Goal: Task Accomplishment & Management: Manage account settings

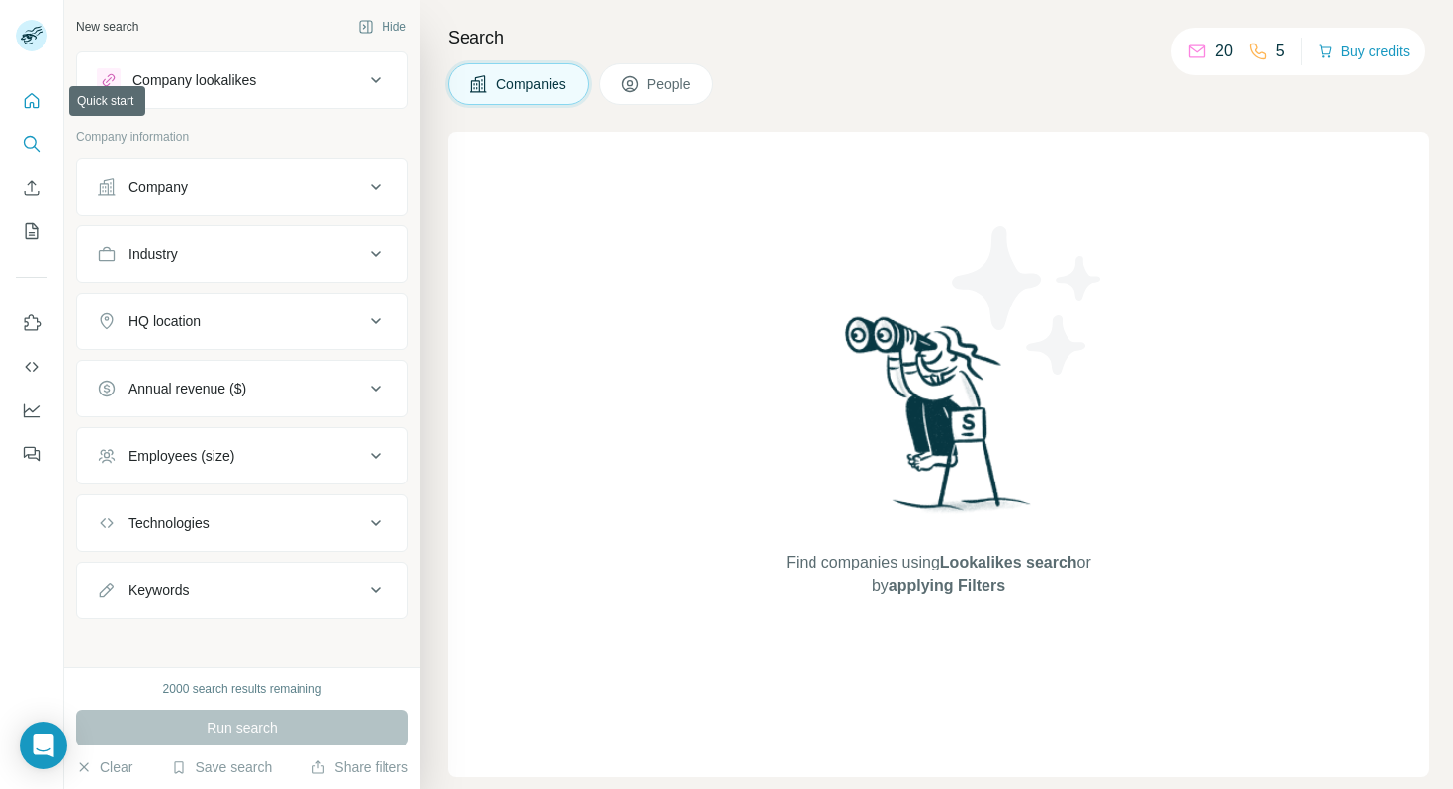
click at [36, 95] on icon "Quick start" at bounding box center [32, 101] width 20 height 20
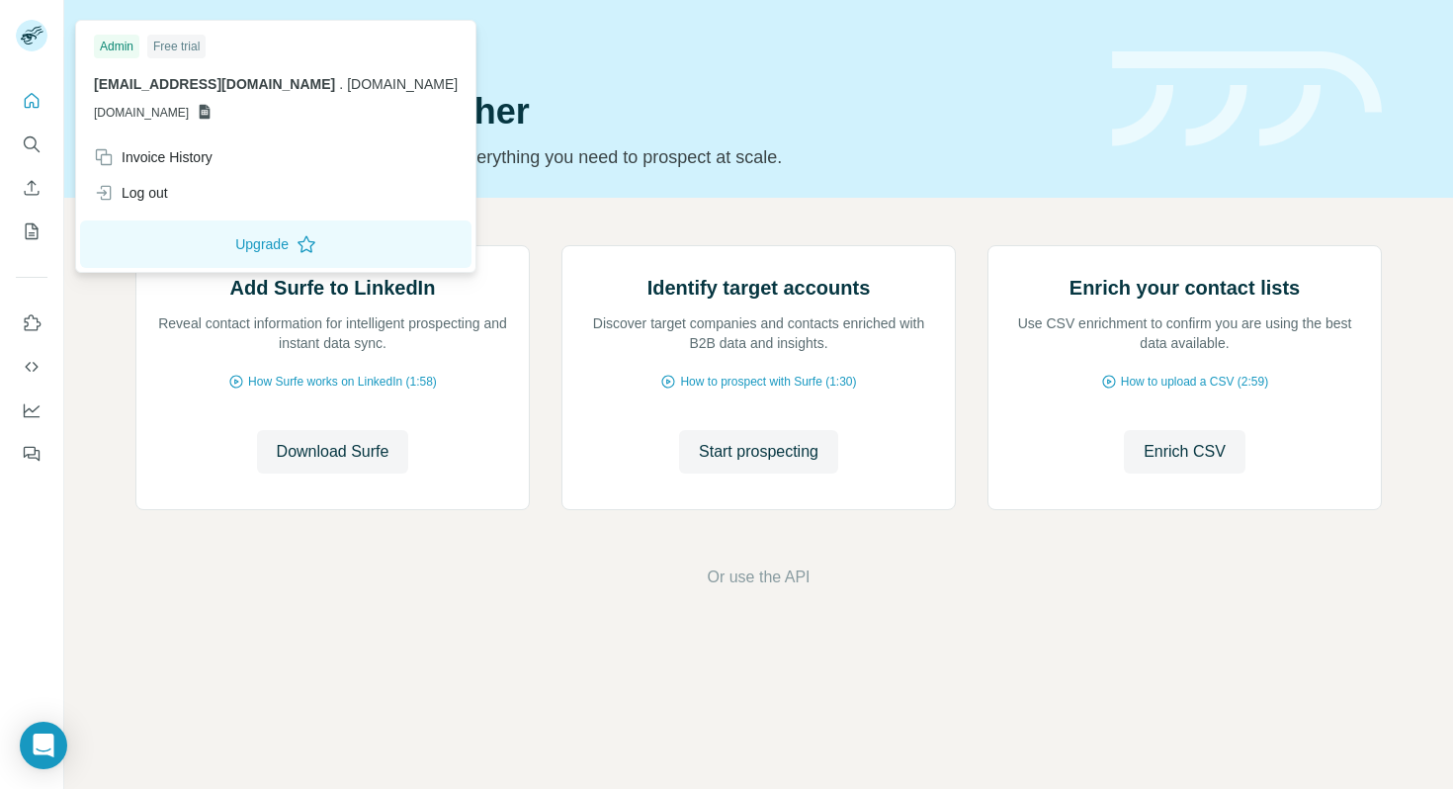
click at [115, 45] on div "Admin" at bounding box center [116, 47] width 45 height 24
click at [119, 43] on div "Admin" at bounding box center [116, 47] width 45 height 24
click at [189, 111] on span "[DOMAIN_NAME]" at bounding box center [141, 113] width 95 height 18
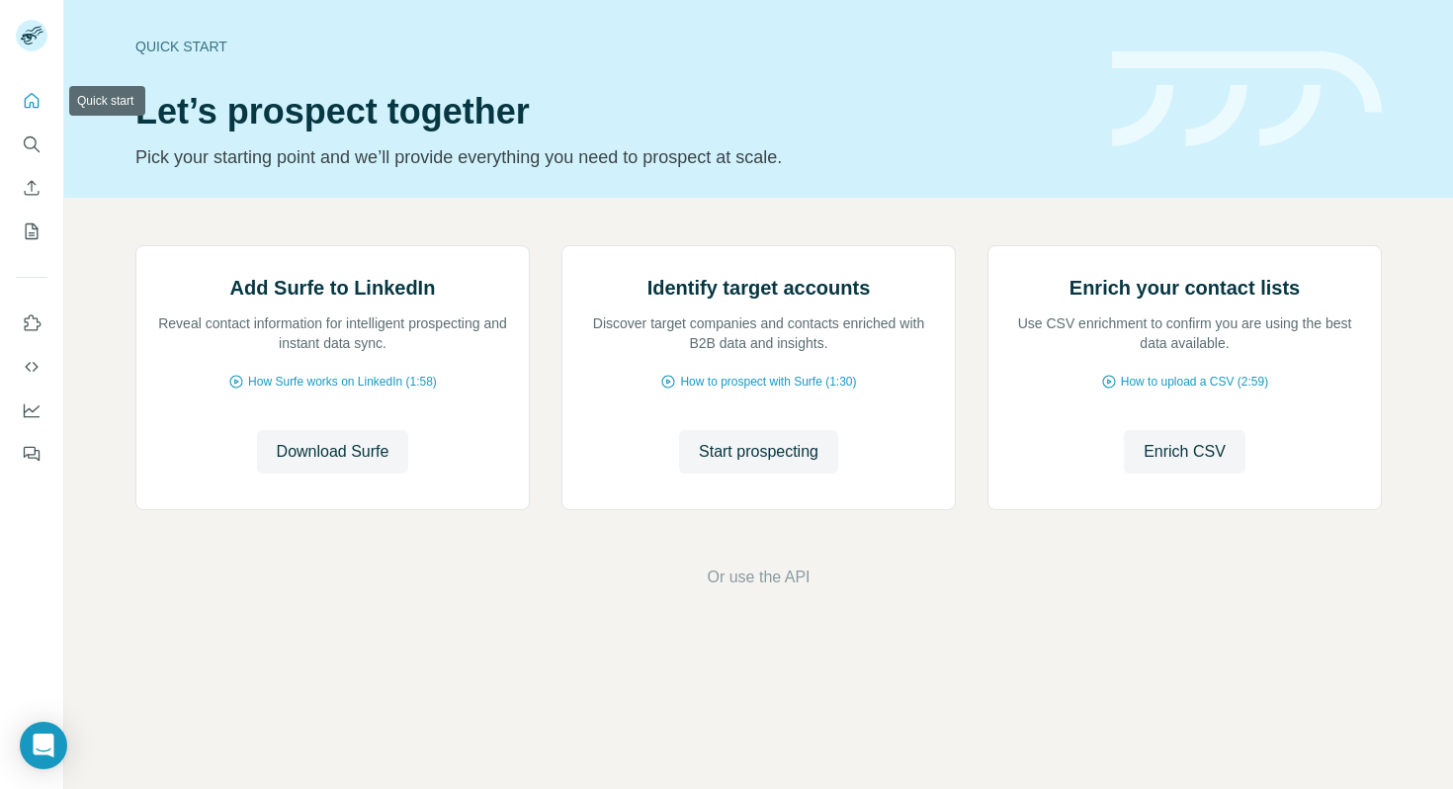
click at [36, 95] on icon "Quick start" at bounding box center [32, 101] width 20 height 20
click at [49, 738] on icon "Open Intercom Messenger" at bounding box center [43, 746] width 23 height 26
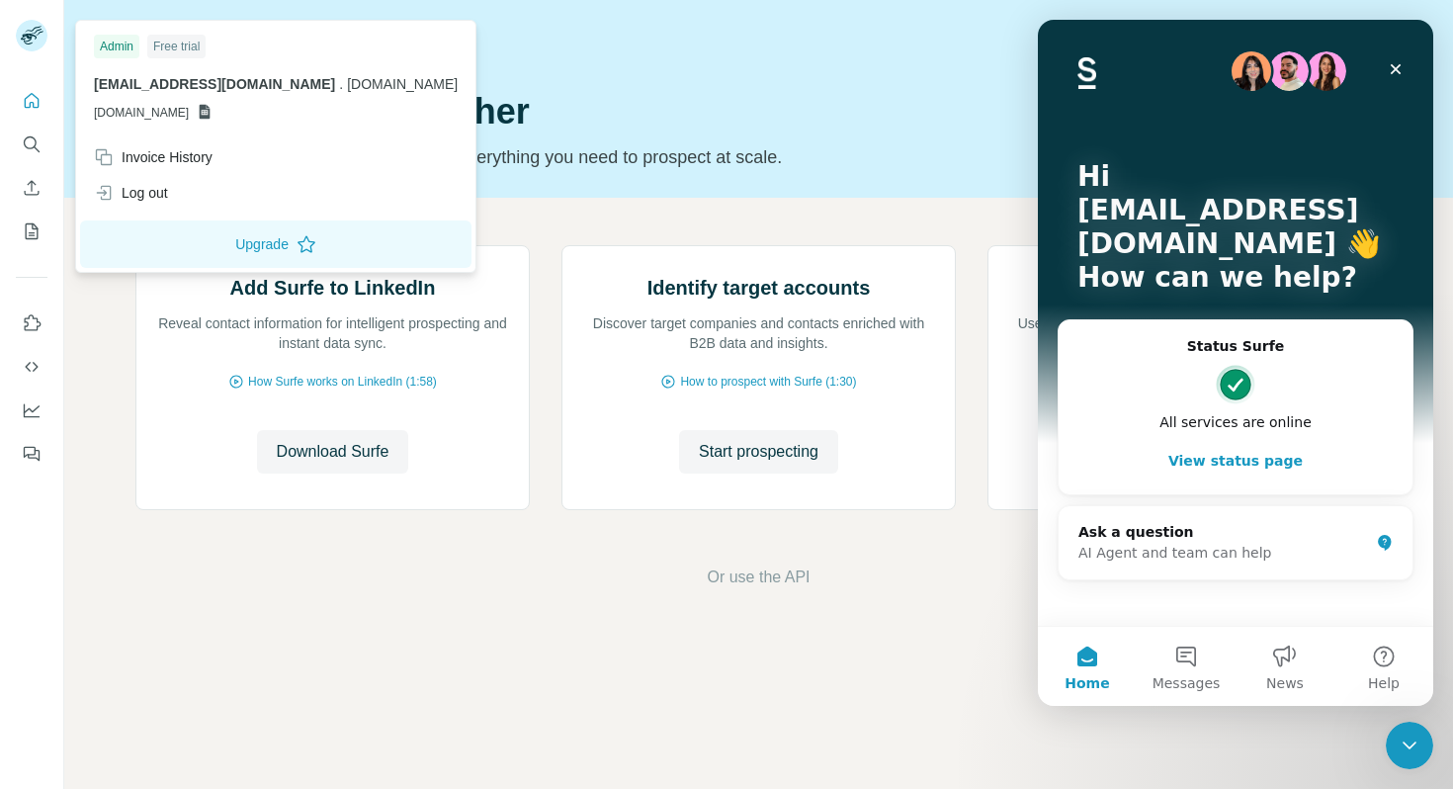
click at [27, 46] on rect at bounding box center [32, 36] width 32 height 32
click at [181, 45] on div "Free trial" at bounding box center [176, 47] width 58 height 24
click at [101, 43] on div "Admin" at bounding box center [116, 47] width 45 height 24
click at [245, 84] on p "padraig@trustworks.io . trustworks.io" at bounding box center [276, 84] width 364 height 20
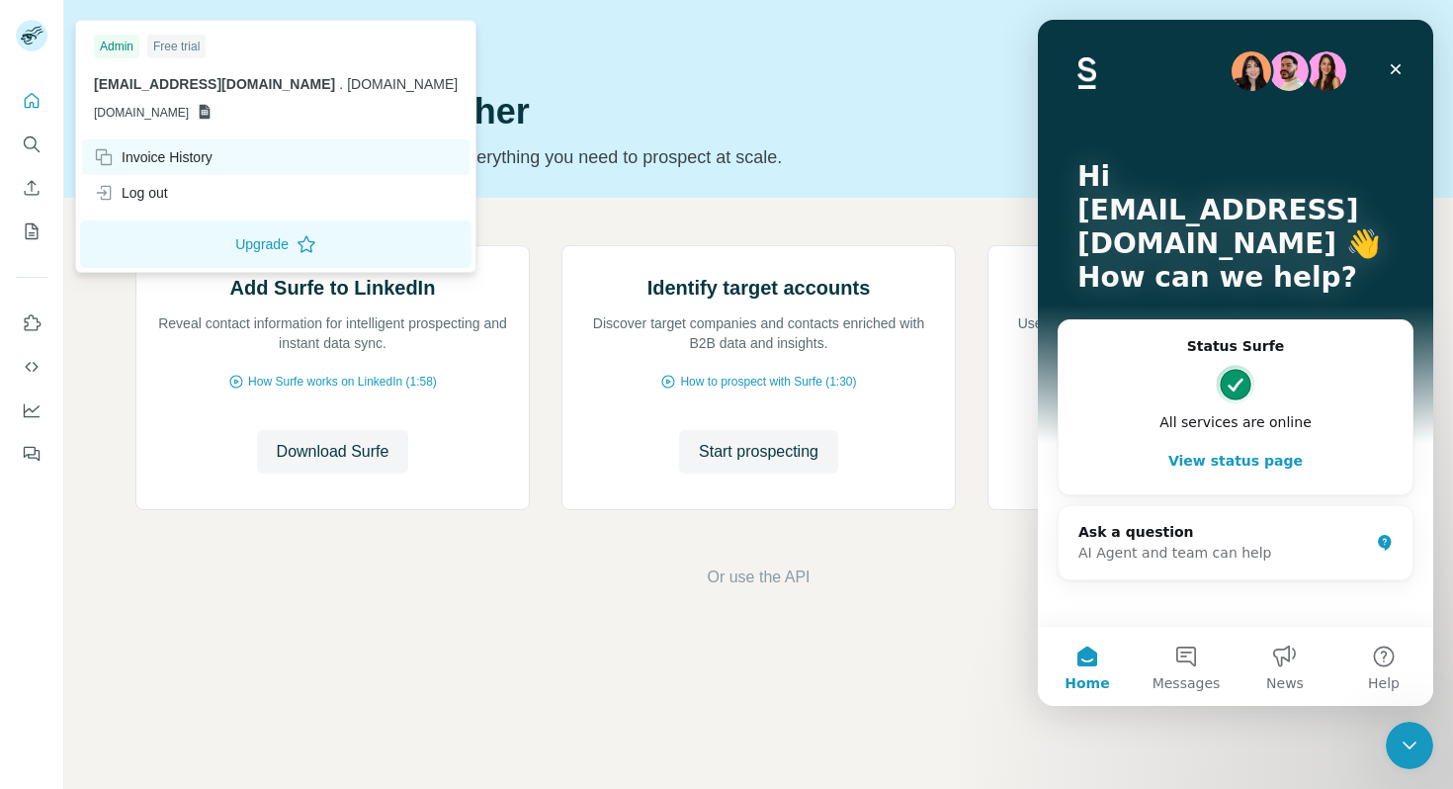
click at [152, 163] on div "Invoice History" at bounding box center [153, 157] width 119 height 20
click at [1395, 74] on icon "Close" at bounding box center [1396, 69] width 16 height 16
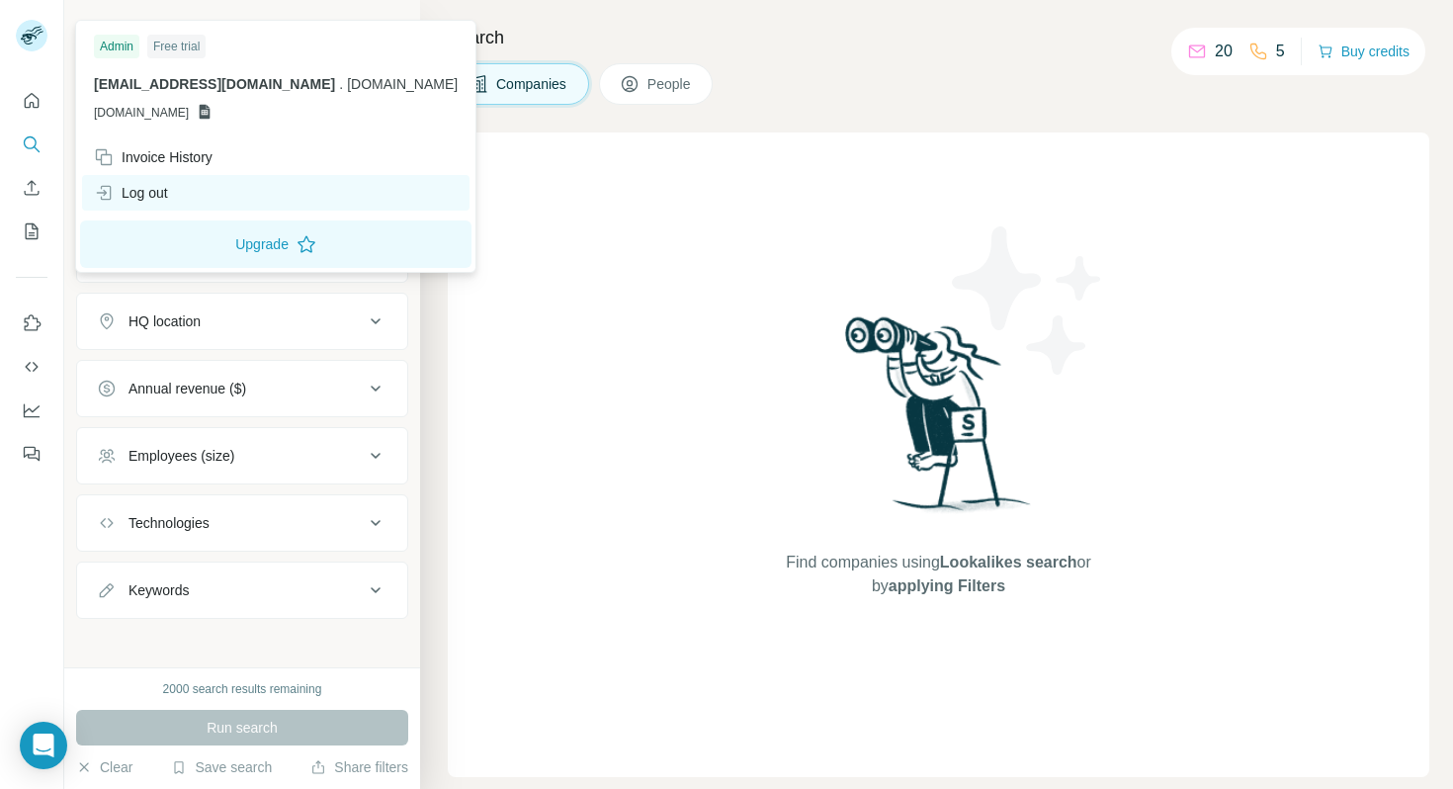
click at [153, 198] on div "Log out" at bounding box center [131, 193] width 74 height 20
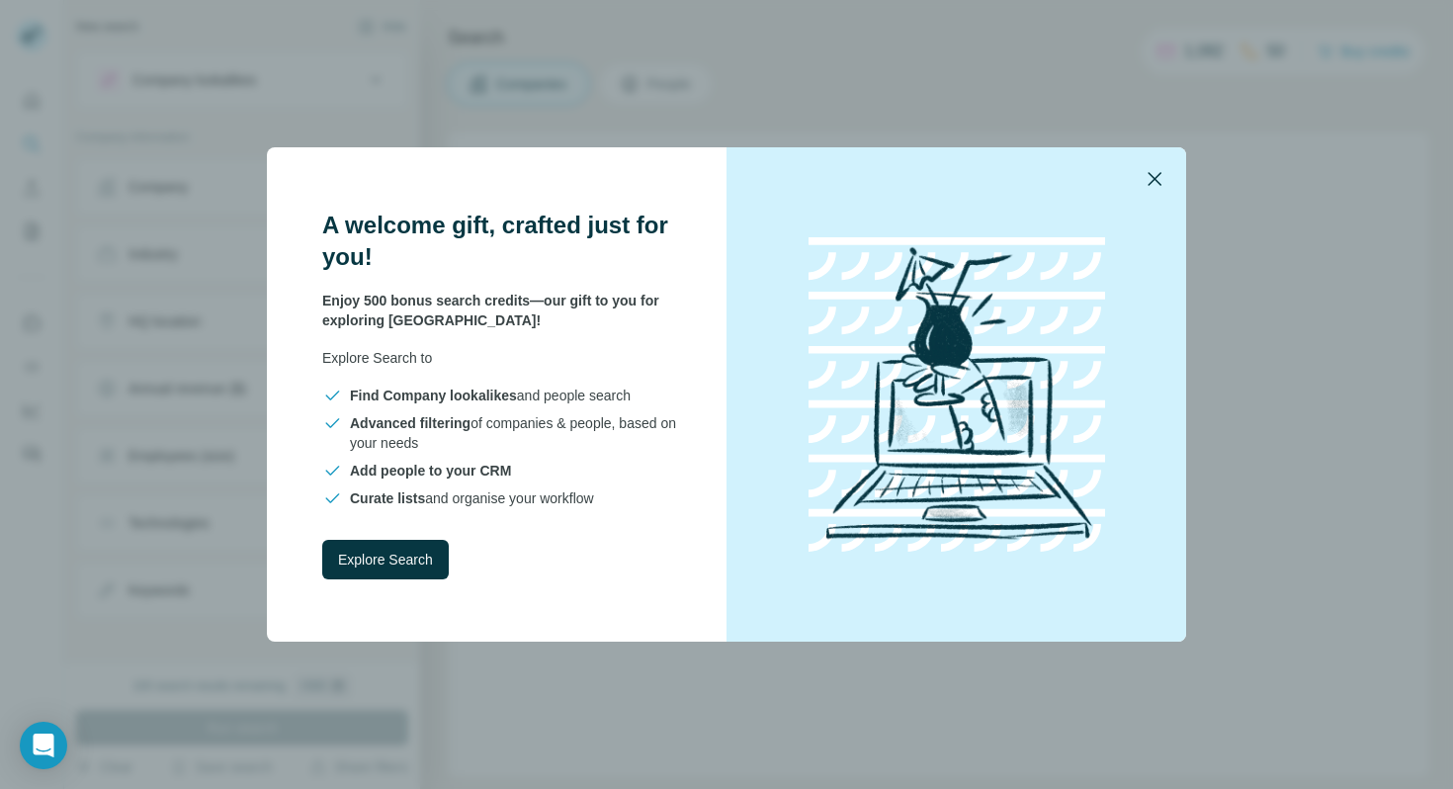
click at [1168, 170] on button "button" at bounding box center [1154, 178] width 47 height 47
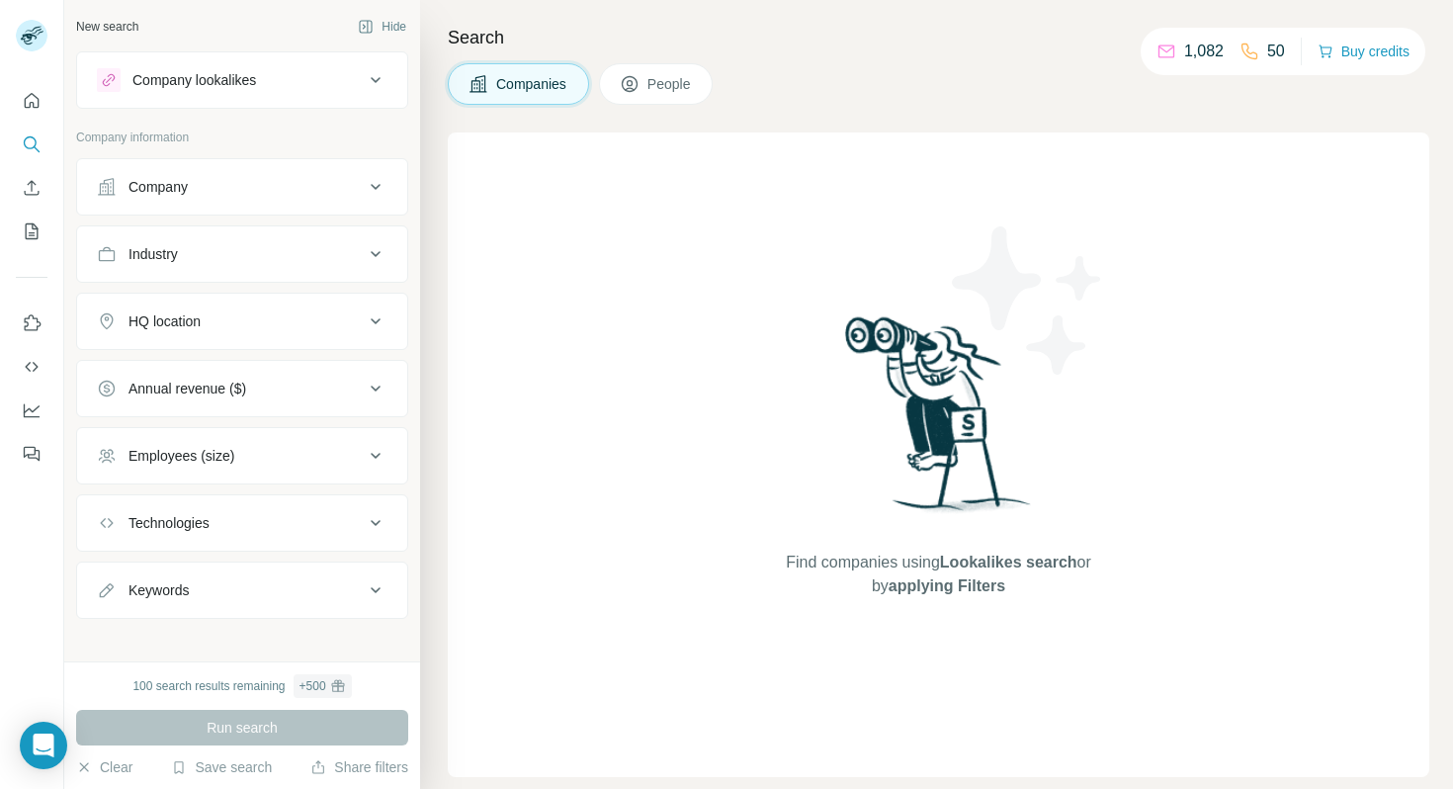
click at [849, 26] on h4 "Search" at bounding box center [939, 38] width 982 height 28
click at [330, 189] on div "Company" at bounding box center [230, 187] width 267 height 20
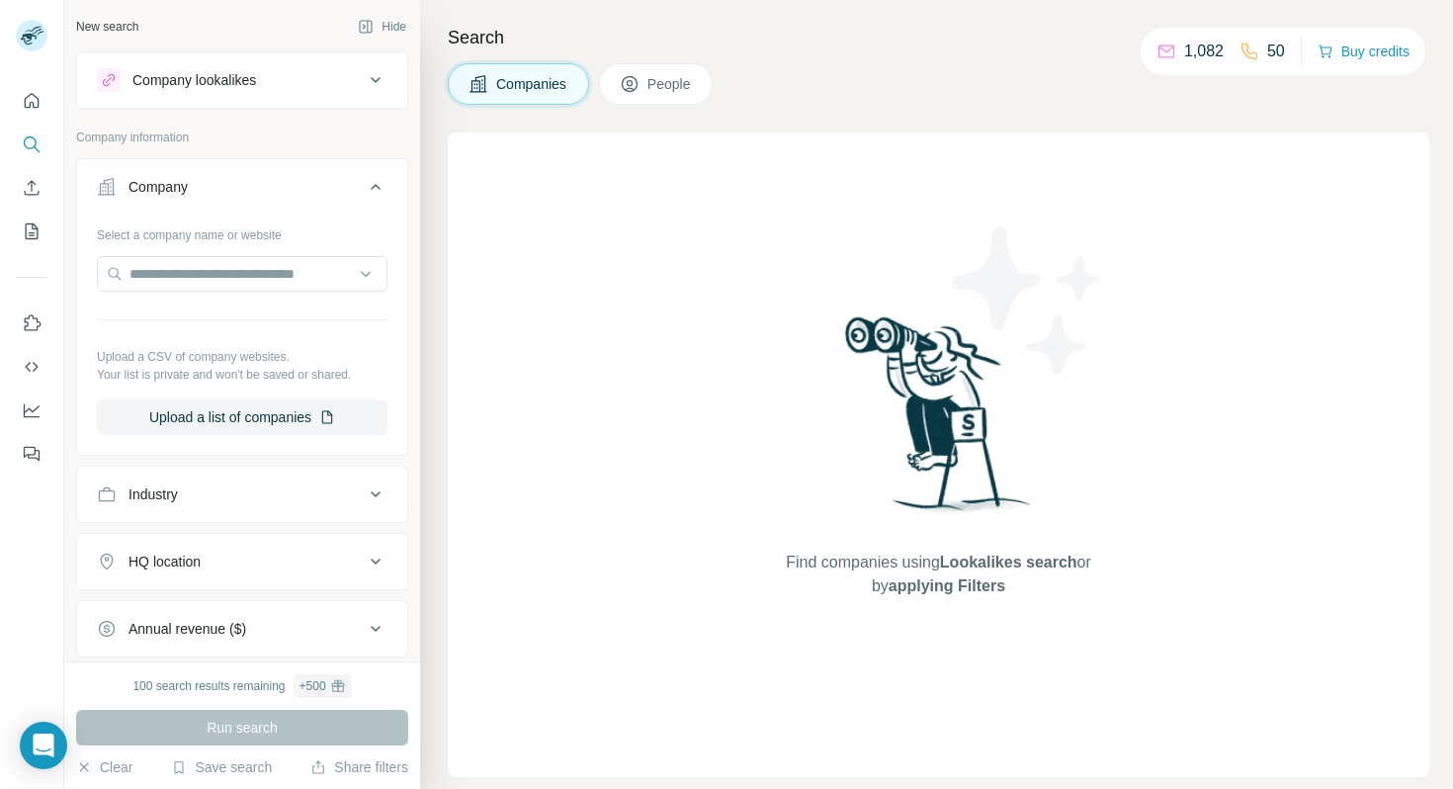
click at [367, 190] on icon at bounding box center [376, 187] width 24 height 24
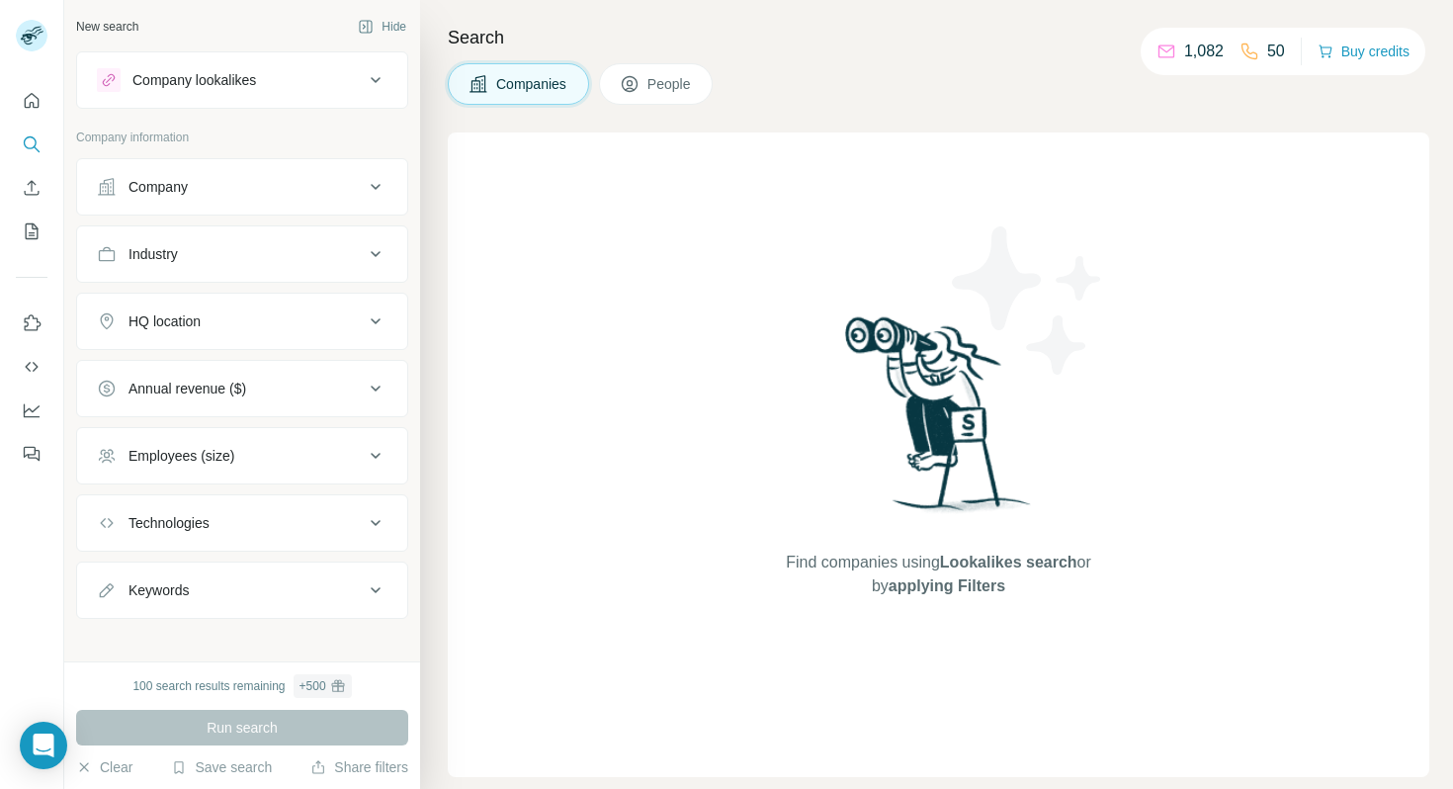
scroll to position [13, 0]
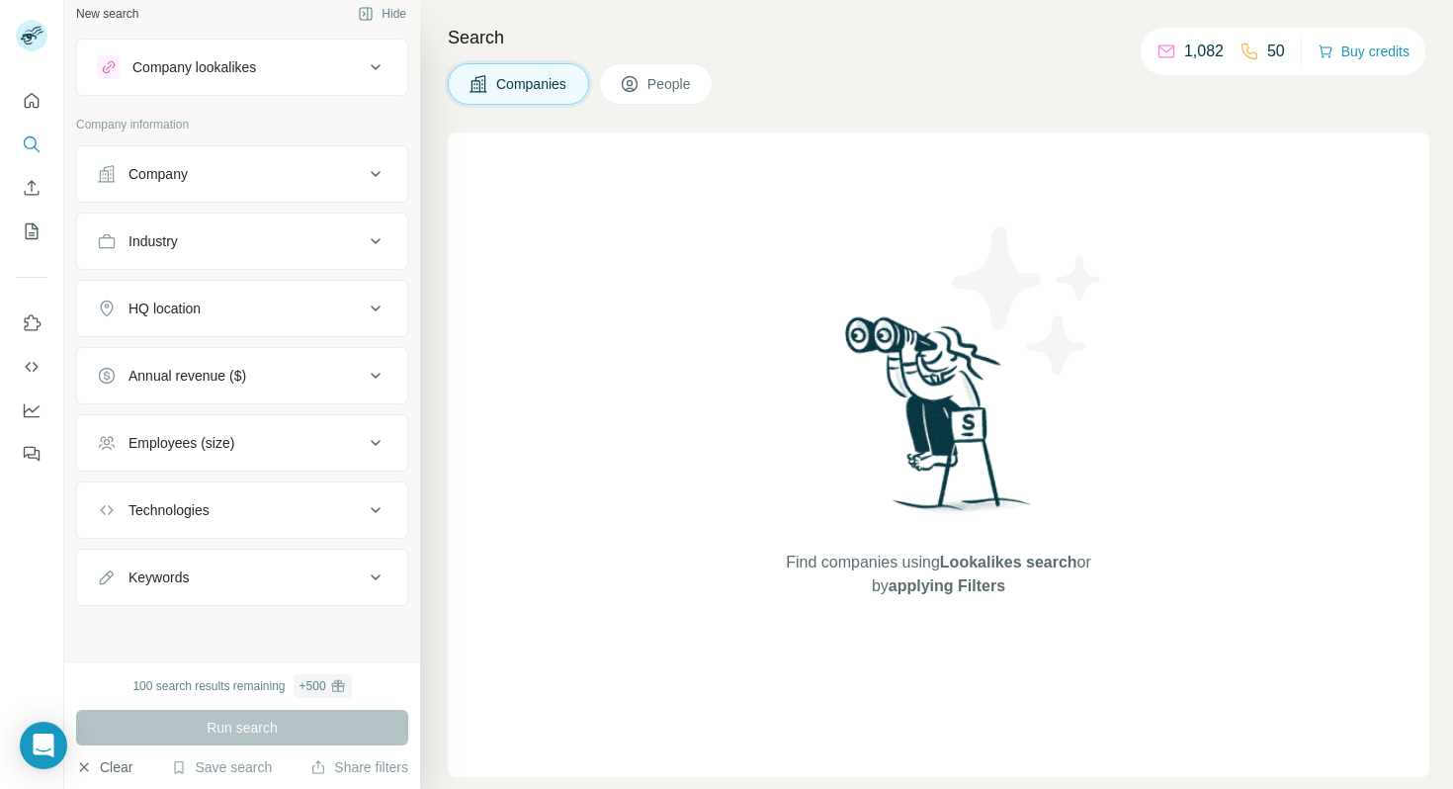
click at [113, 772] on button "Clear" at bounding box center [104, 767] width 56 height 20
click at [1356, 46] on button "Buy credits" at bounding box center [1364, 52] width 92 height 28
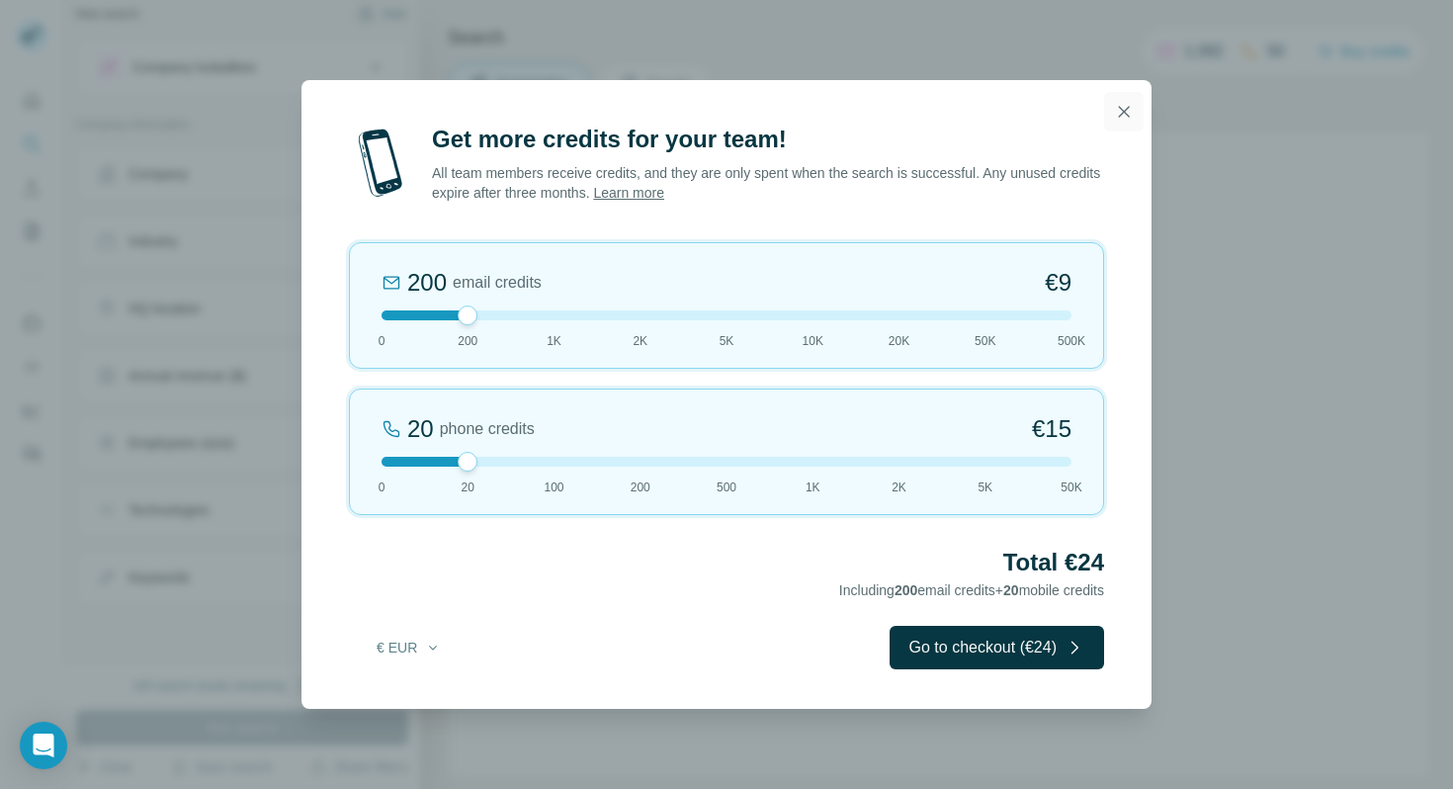
click at [1121, 110] on icon "button" at bounding box center [1124, 111] width 11 height 11
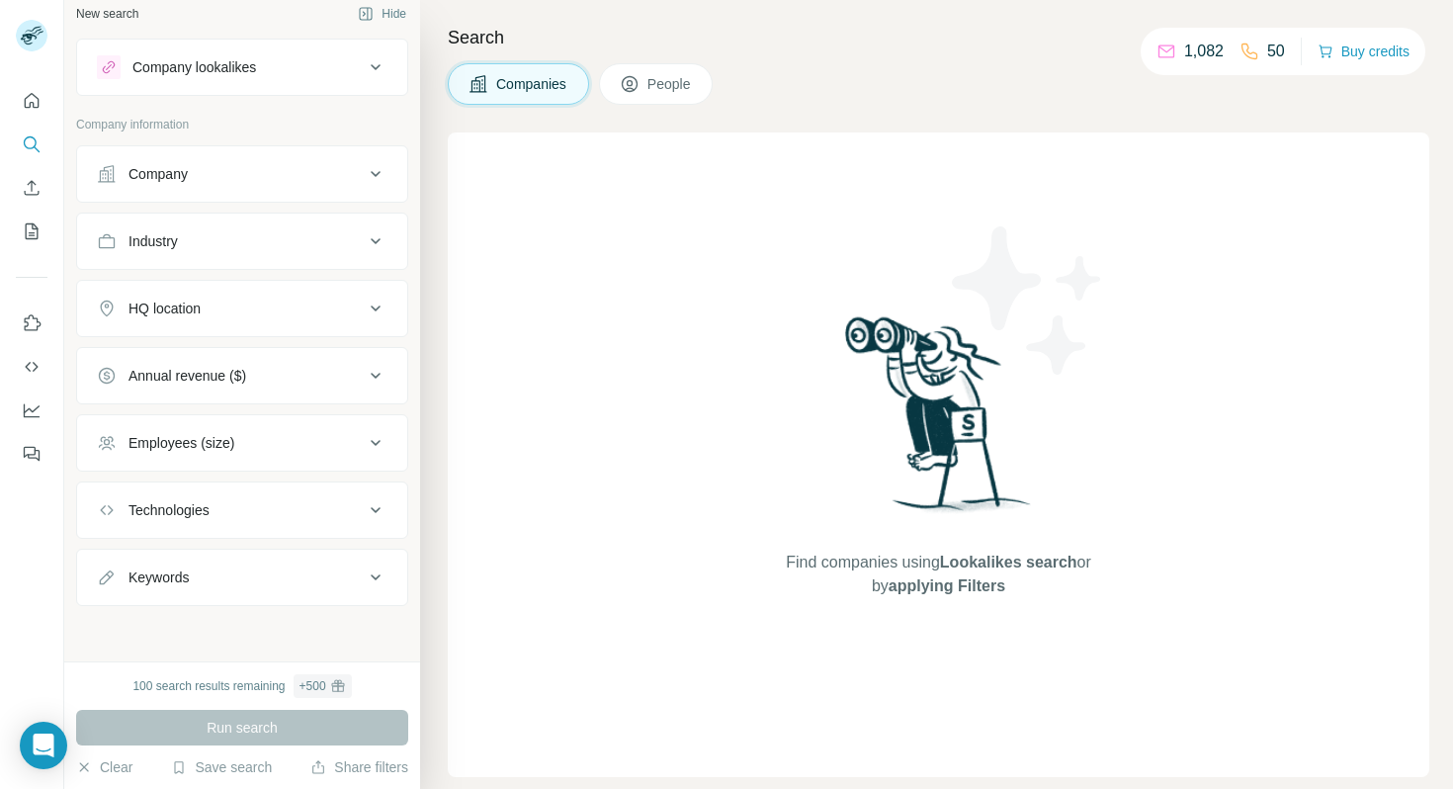
click at [1199, 46] on p "1,082" at bounding box center [1204, 52] width 40 height 24
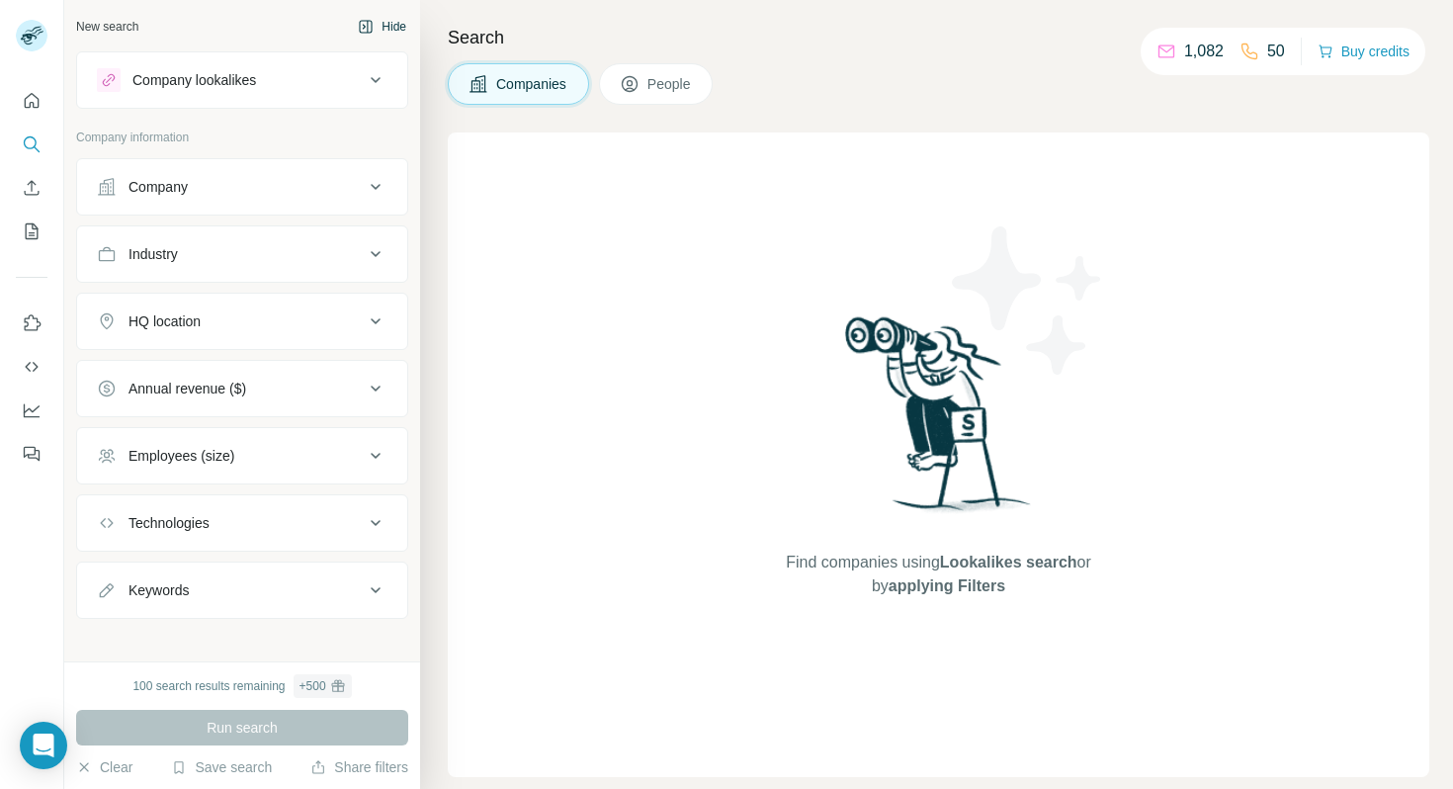
click at [391, 25] on button "Hide" at bounding box center [382, 27] width 76 height 30
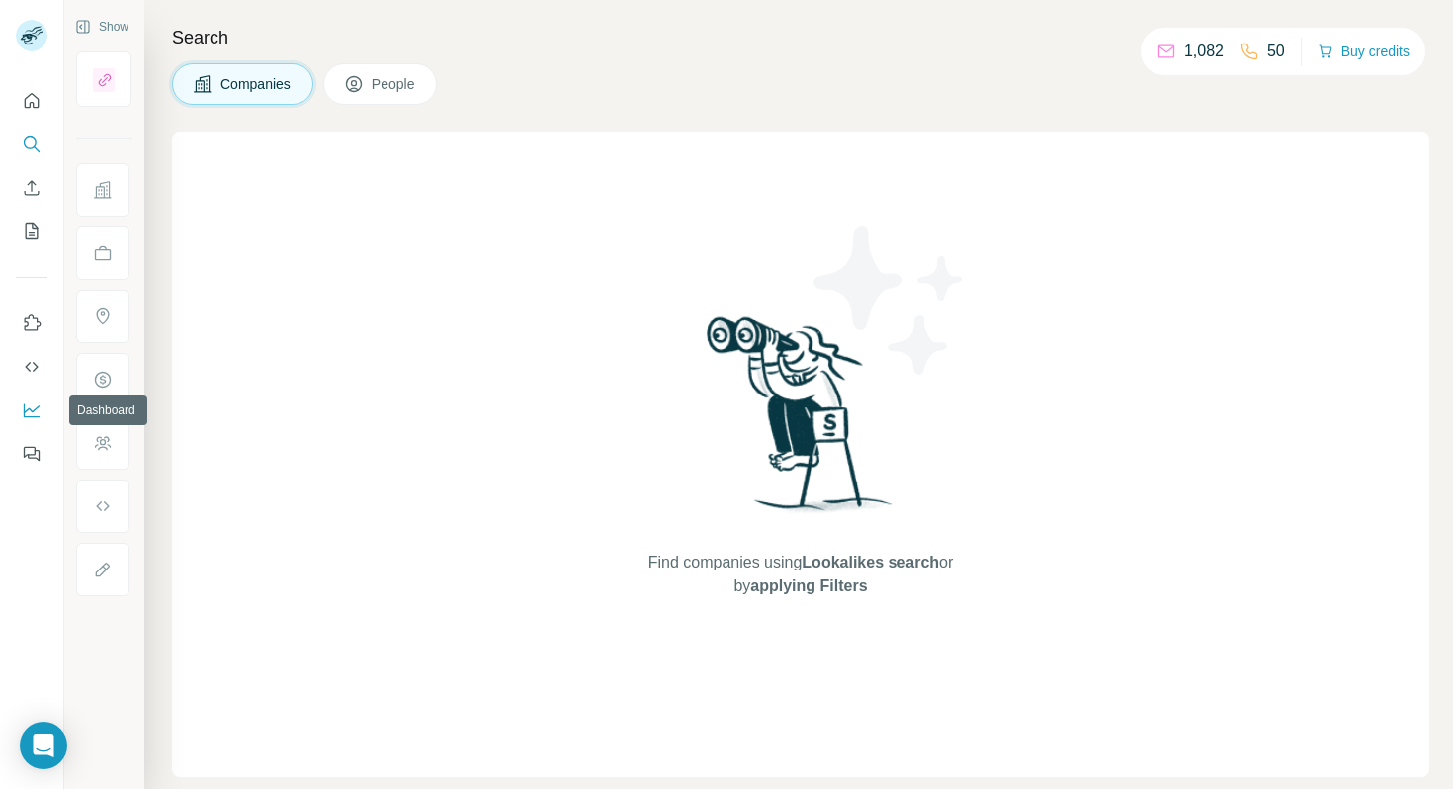
click at [30, 412] on icon "Dashboard" at bounding box center [32, 410] width 20 height 20
click at [32, 405] on icon "Dashboard" at bounding box center [32, 410] width 20 height 20
click at [31, 232] on icon "My lists" at bounding box center [34, 229] width 10 height 13
click at [30, 179] on icon "Enrich CSV" at bounding box center [32, 188] width 20 height 20
click at [32, 142] on icon "Search" at bounding box center [32, 144] width 20 height 20
